Goal: Information Seeking & Learning: Learn about a topic

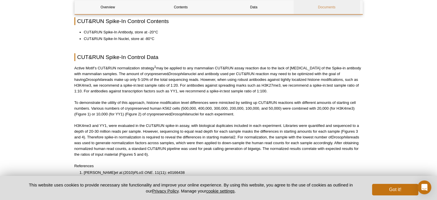
scroll to position [336, 0]
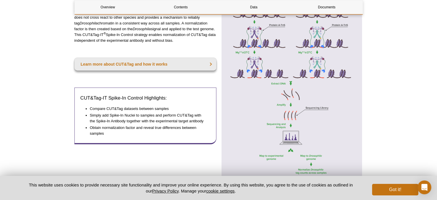
scroll to position [336, 0]
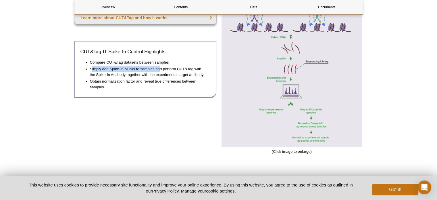
drag, startPoint x: 92, startPoint y: 68, endPoint x: 159, endPoint y: 67, distance: 67.2
click at [159, 67] on li "Simply add Spike-In Nuclei to samples and perform CUT&Tag with the Spike-In Ant…" at bounding box center [147, 71] width 115 height 11
click at [141, 71] on li "Simply add Spike-In Nuclei to samples and perform CUT&Tag with the Spike-In Ant…" at bounding box center [147, 71] width 115 height 11
click at [129, 68] on li "Simply add Spike-In Nuclei to samples and perform CUT&Tag with the Spike-In Ant…" at bounding box center [147, 71] width 115 height 11
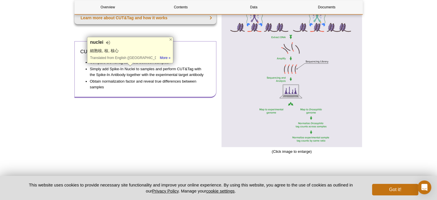
click at [152, 68] on li "Simply add Spike-In Nuclei to samples and perform CUT&Tag with the Spike-In Ant…" at bounding box center [147, 71] width 115 height 11
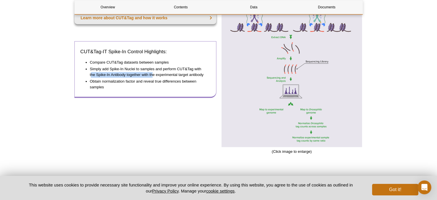
drag, startPoint x: 94, startPoint y: 74, endPoint x: 153, endPoint y: 74, distance: 59.5
click at [153, 74] on li "Simply add Spike-In Nuclei to samples and perform CUT&Tag with the Spike-In Ant…" at bounding box center [147, 71] width 115 height 11
click at [123, 74] on li "Simply add Spike-In Nuclei to samples and perform CUT&Tag with the Spike-In Ant…" at bounding box center [147, 71] width 115 height 11
drag, startPoint x: 110, startPoint y: 74, endPoint x: 168, endPoint y: 76, distance: 57.8
click at [151, 75] on li "Simply add Spike-In Nuclei to samples and perform CUT&Tag with the Spike-In Ant…" at bounding box center [147, 71] width 115 height 11
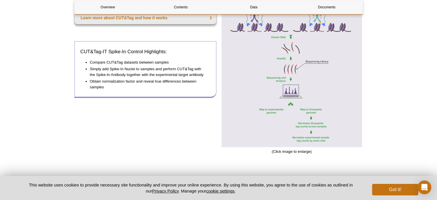
click at [167, 75] on li "Simply add Spike-In Nuclei to samples and perform CUT&Tag with the Spike-In Ant…" at bounding box center [147, 71] width 115 height 11
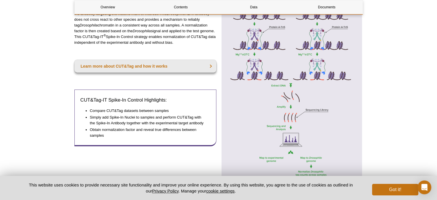
scroll to position [287, 0]
